Goal: Information Seeking & Learning: Learn about a topic

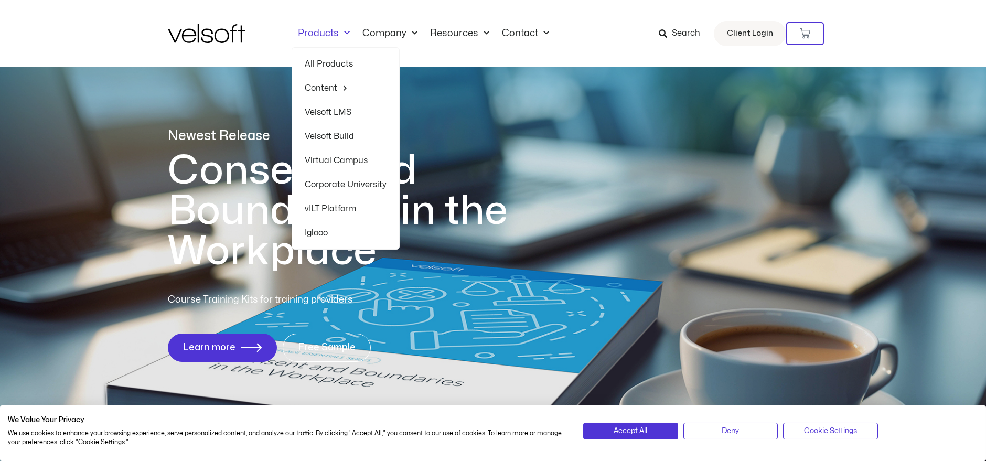
click at [332, 33] on link "Products" at bounding box center [324, 34] width 64 height 12
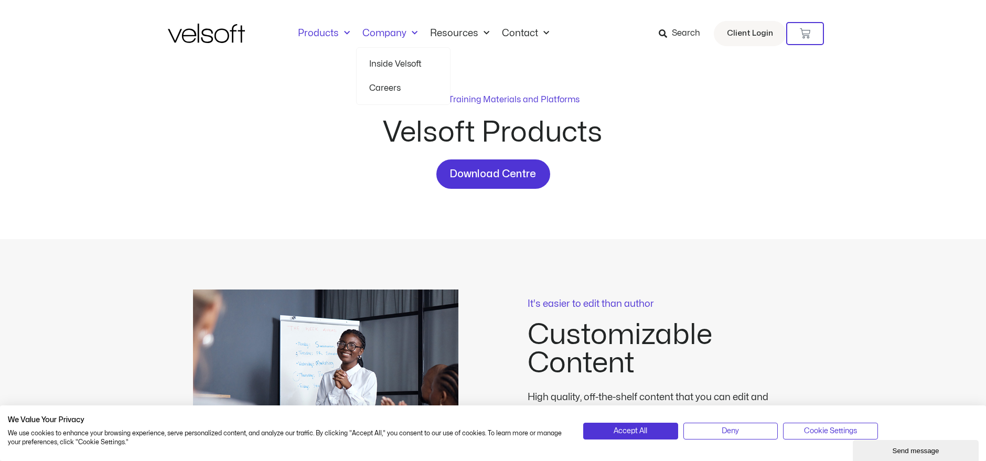
click at [389, 60] on link "Inside Velsoft" at bounding box center [403, 64] width 68 height 24
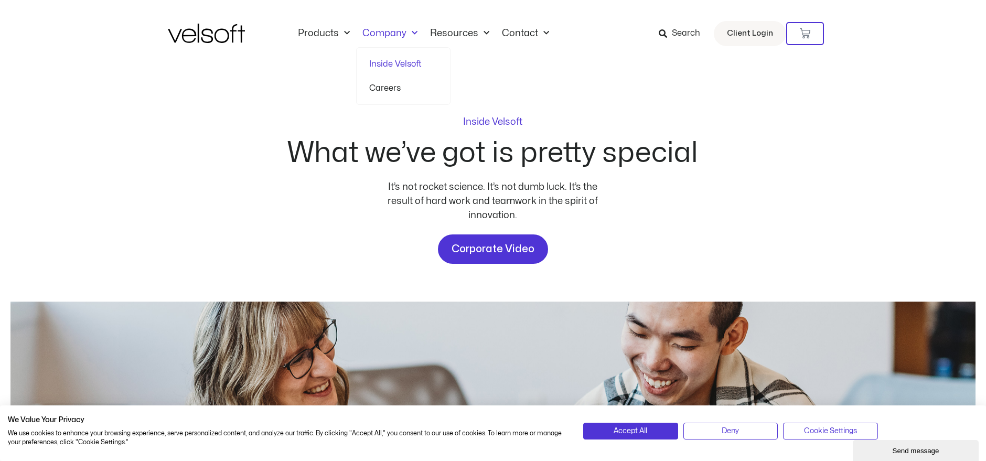
click at [395, 84] on link "Careers" at bounding box center [403, 88] width 68 height 24
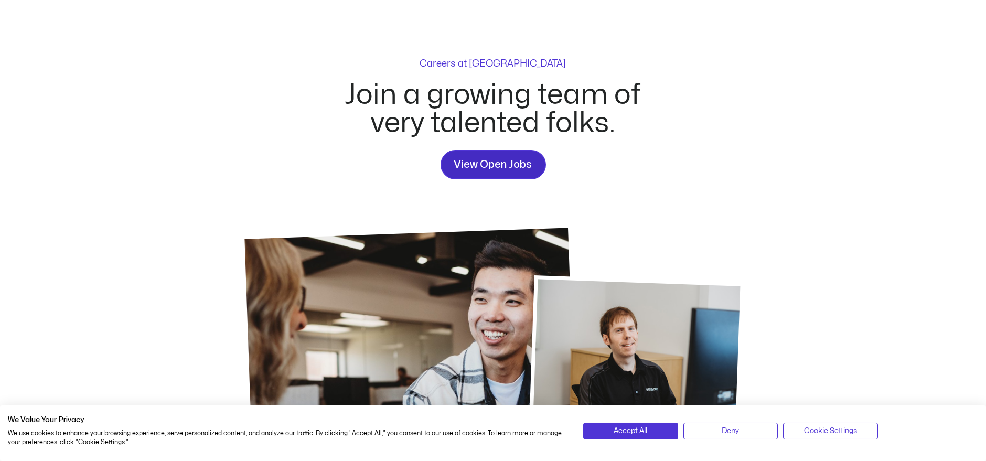
click at [477, 160] on span "View Open Jobs" at bounding box center [493, 164] width 78 height 17
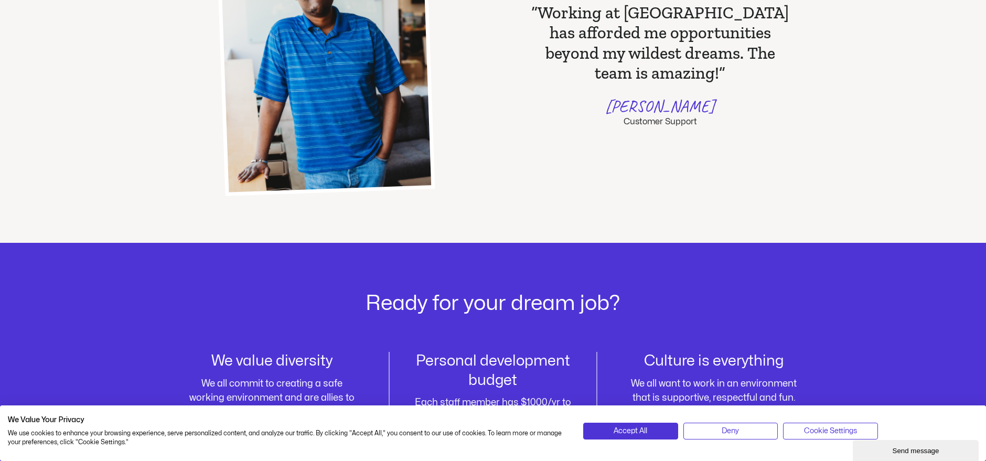
scroll to position [963, 0]
